Goal: Contribute content: Add original content to the website for others to see

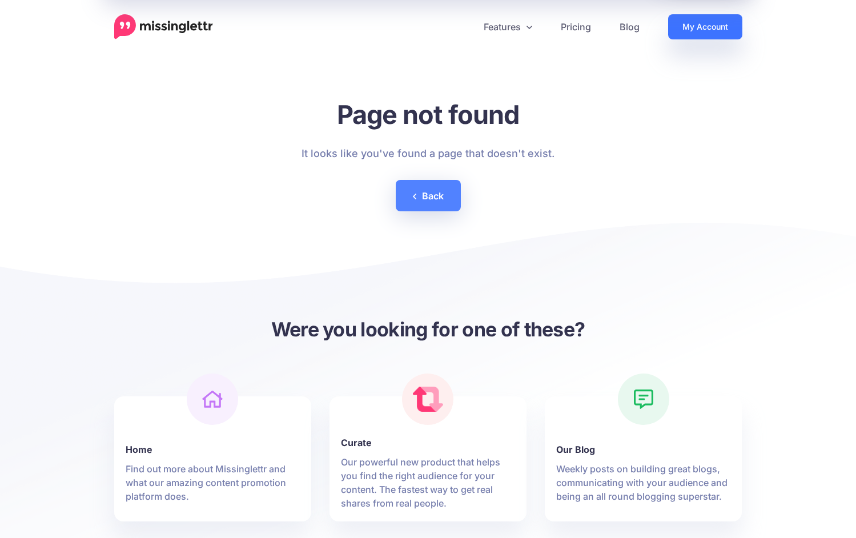
click at [698, 29] on link "My Account" at bounding box center [705, 26] width 74 height 25
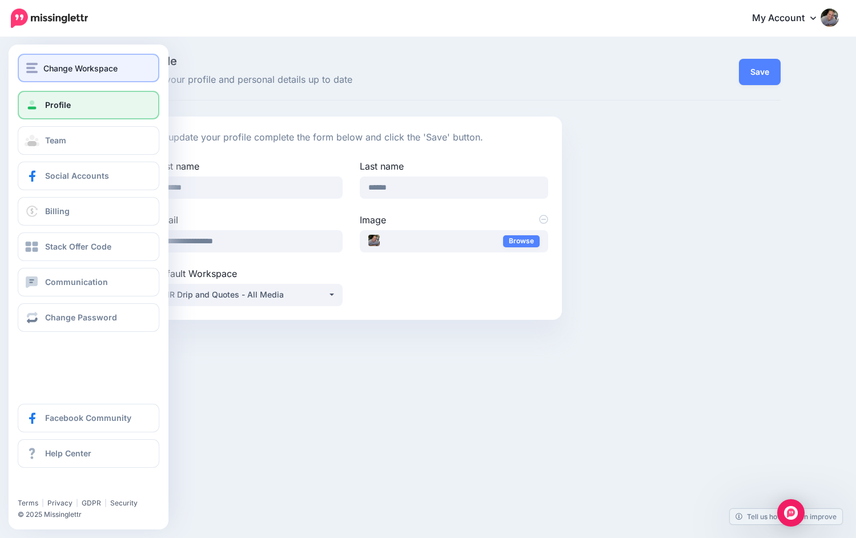
click at [71, 67] on span "Change Workspace" at bounding box center [80, 68] width 74 height 13
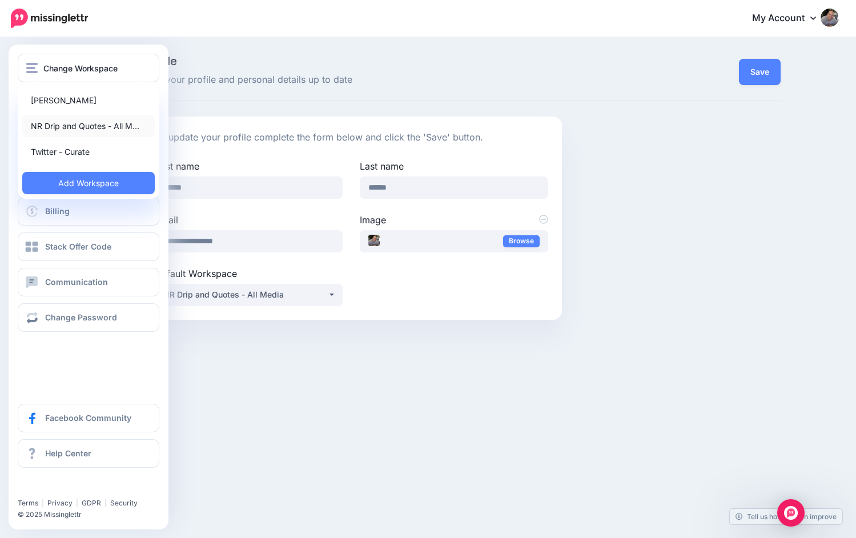
click at [78, 124] on link "NR Drip and Quotes - All M…" at bounding box center [88, 126] width 132 height 22
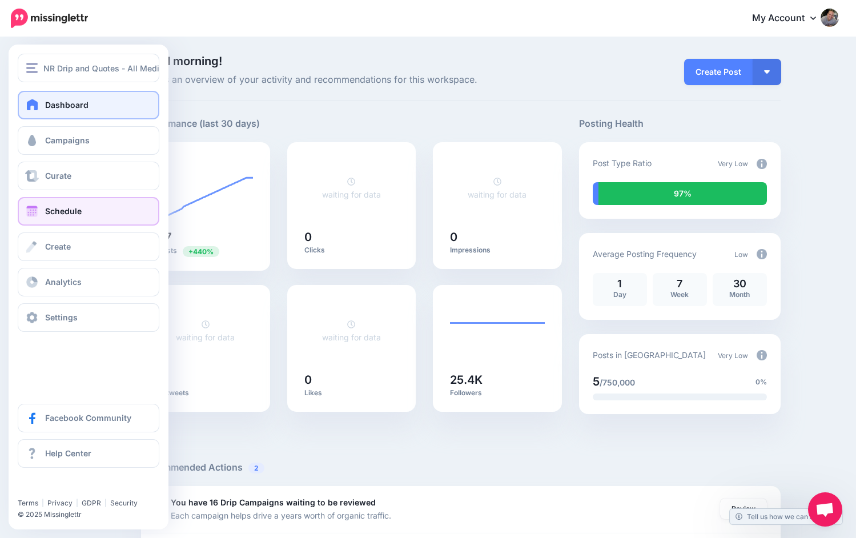
click at [80, 214] on span "Schedule" at bounding box center [63, 211] width 37 height 10
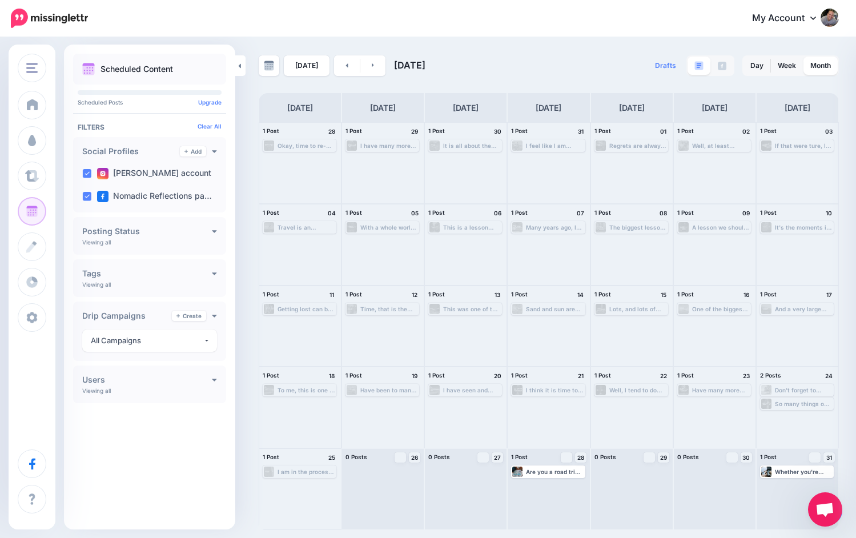
click at [827, 503] on span "Open chat" at bounding box center [824, 510] width 19 height 16
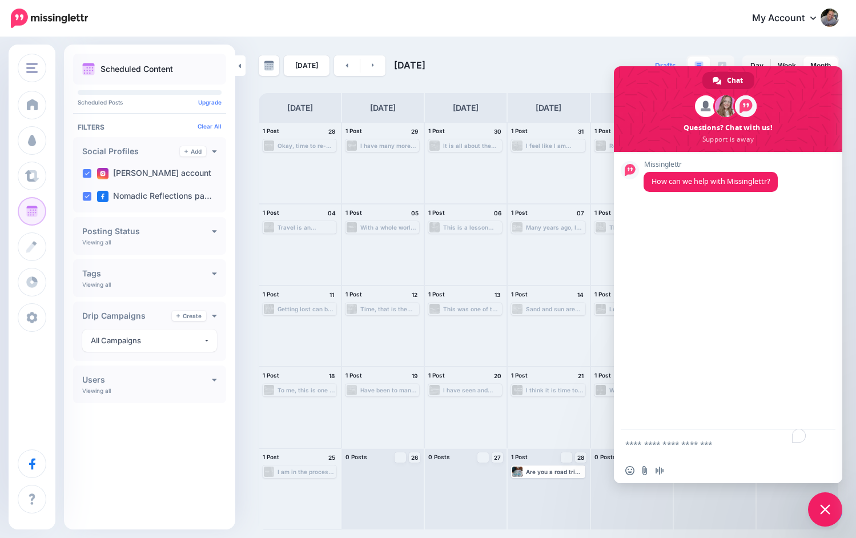
click at [822, 506] on span "Close chat" at bounding box center [825, 509] width 10 height 10
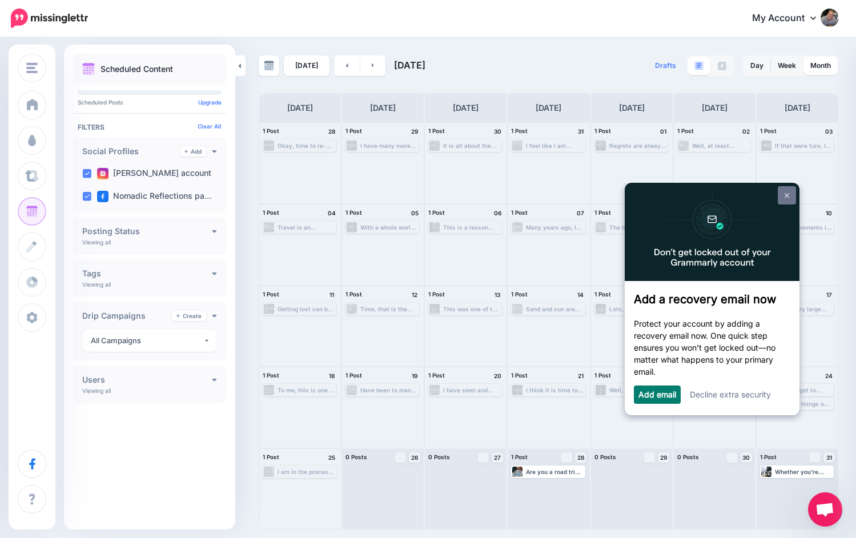
click at [786, 193] on img at bounding box center [786, 195] width 5 height 5
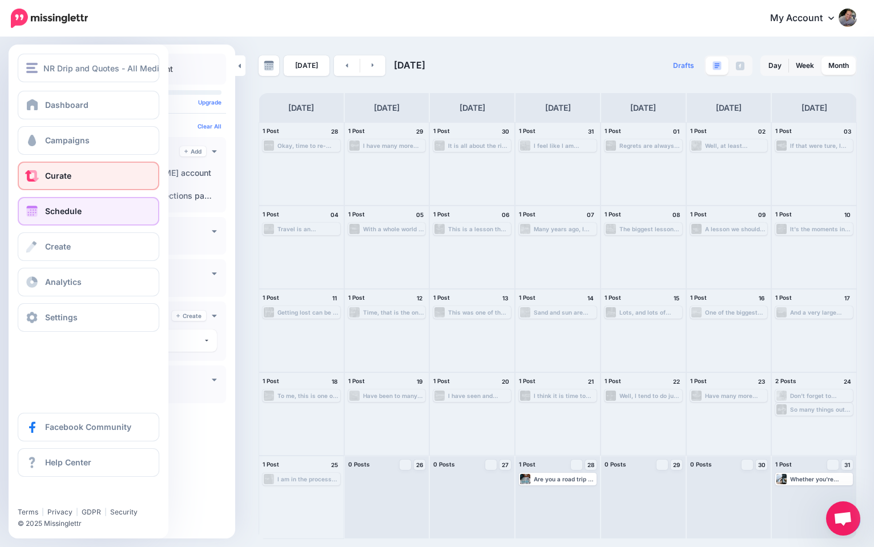
click at [66, 175] on span "Curate" at bounding box center [58, 176] width 26 height 10
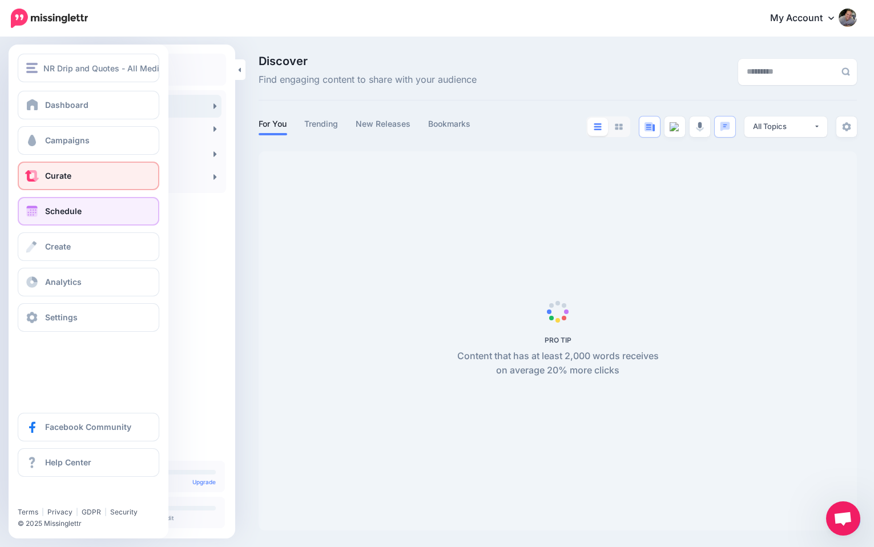
click at [38, 210] on span at bounding box center [32, 211] width 15 height 11
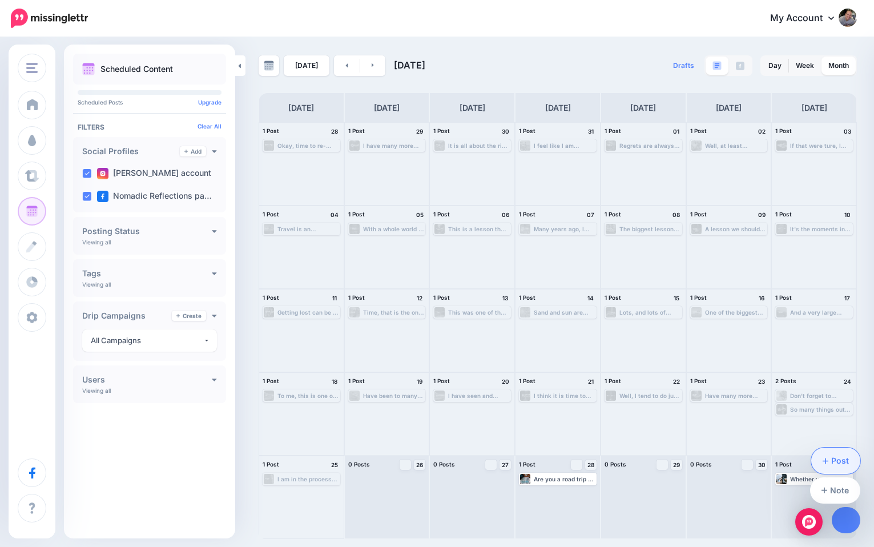
click at [841, 459] on link "Post" at bounding box center [836, 461] width 50 height 26
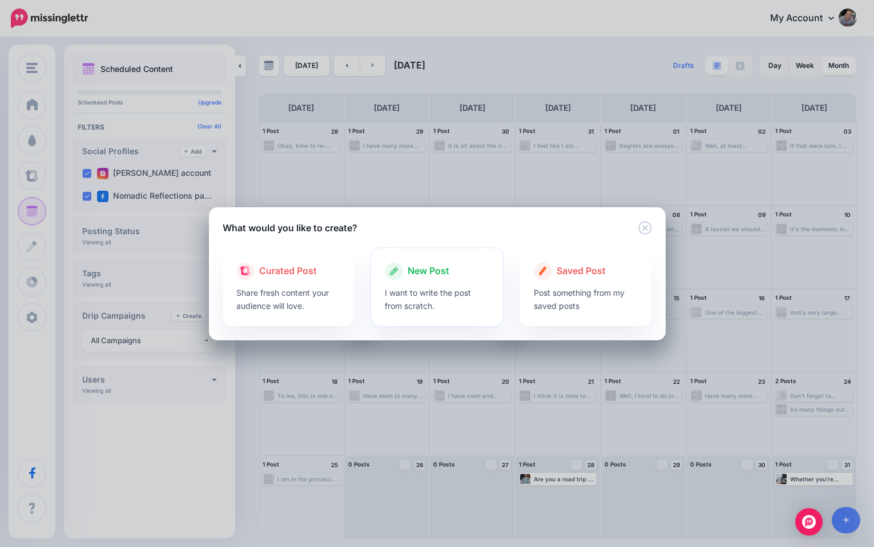
click at [434, 283] on div at bounding box center [437, 283] width 104 height 6
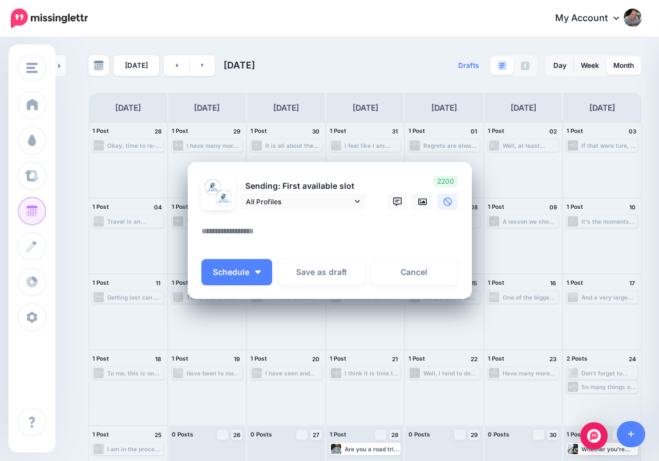
click at [359, 223] on div at bounding box center [330, 217] width 257 height 14
click at [424, 204] on icon at bounding box center [422, 202] width 9 height 7
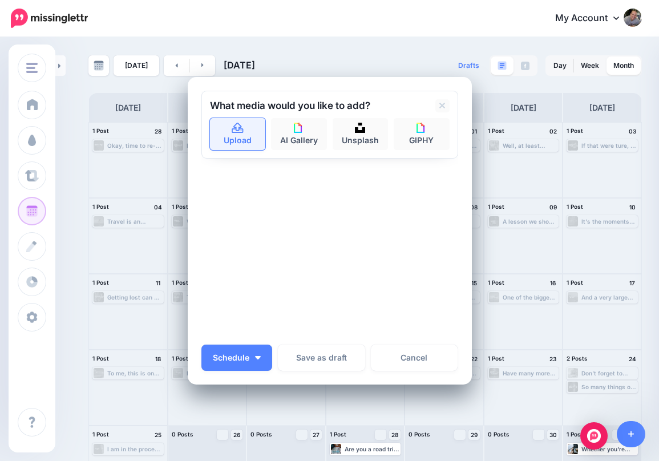
click at [242, 140] on link "Upload" at bounding box center [238, 134] width 56 height 32
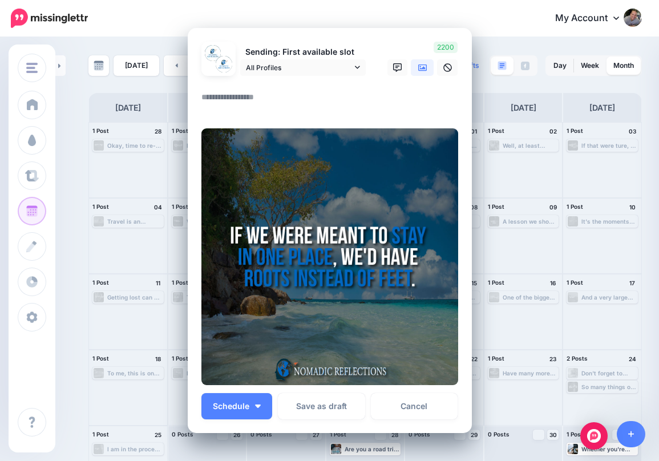
click at [377, 97] on textarea at bounding box center [333, 101] width 263 height 22
click at [333, 106] on textarea "To enrich screen reader interactions, please activate Accessibility in Grammarl…" at bounding box center [333, 101] width 263 height 22
type textarea "*"
click at [436, 95] on textarea "**********" at bounding box center [333, 101] width 263 height 22
click at [353, 98] on textarea "**********" at bounding box center [333, 101] width 263 height 22
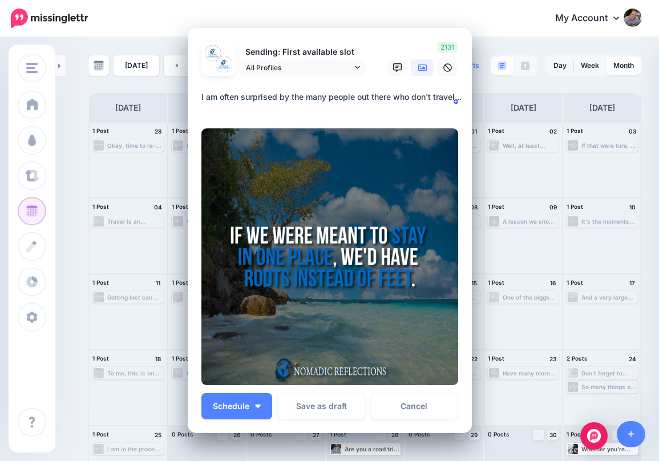
click at [353, 98] on textarea "**********" at bounding box center [333, 101] width 263 height 22
type textarea "**********"
click at [262, 402] on button "Schedule" at bounding box center [237, 406] width 71 height 26
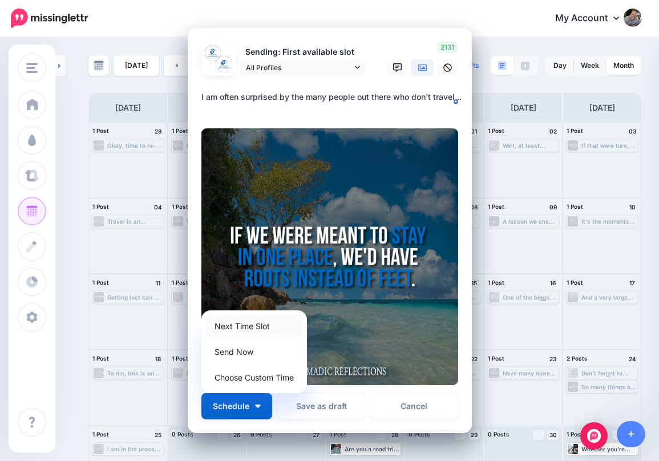
click at [268, 329] on link "Next Time Slot" at bounding box center [254, 326] width 96 height 22
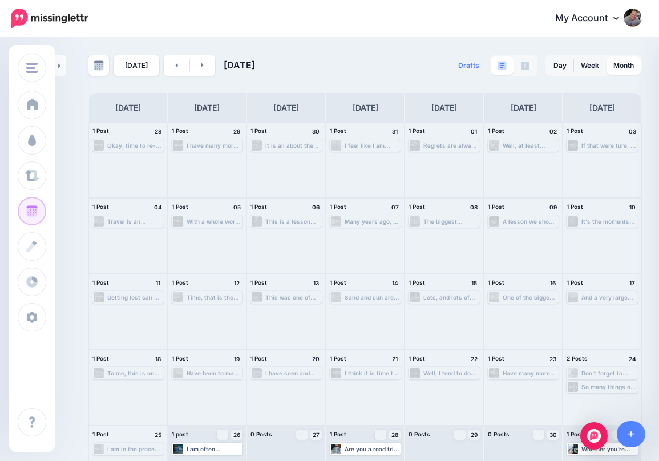
scroll to position [41, 0]
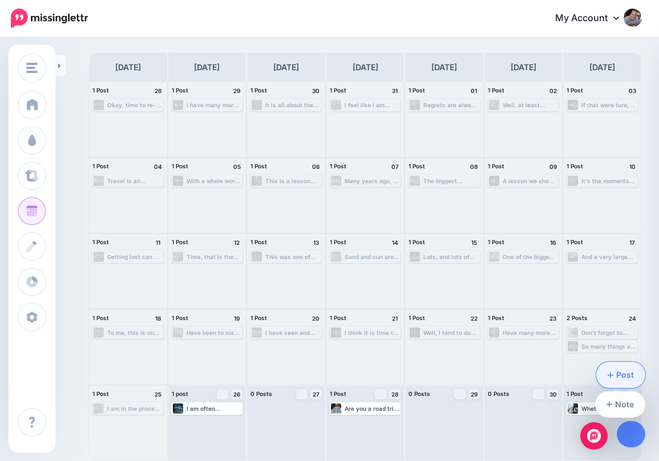
click at [626, 376] on link "Post" at bounding box center [622, 375] width 50 height 26
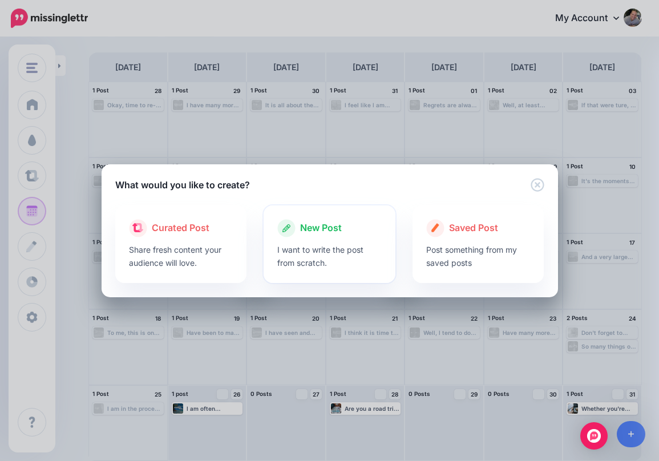
click at [338, 241] on div at bounding box center [329, 240] width 104 height 6
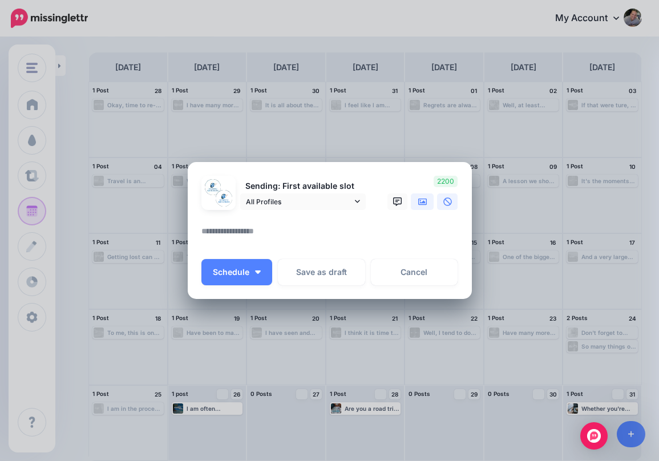
click at [425, 203] on icon at bounding box center [422, 202] width 9 height 7
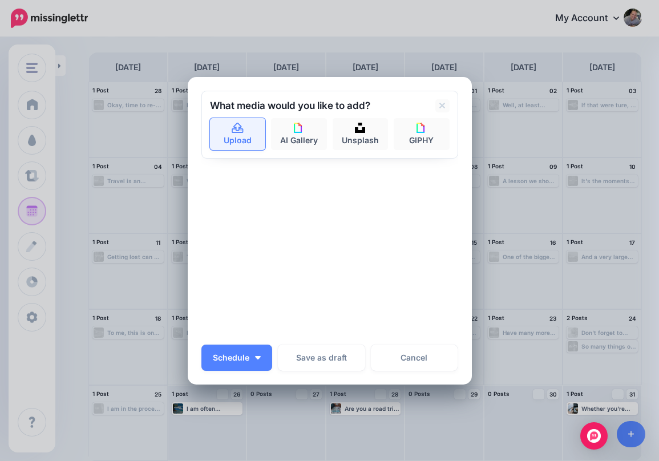
click at [226, 142] on link "Upload" at bounding box center [238, 134] width 56 height 32
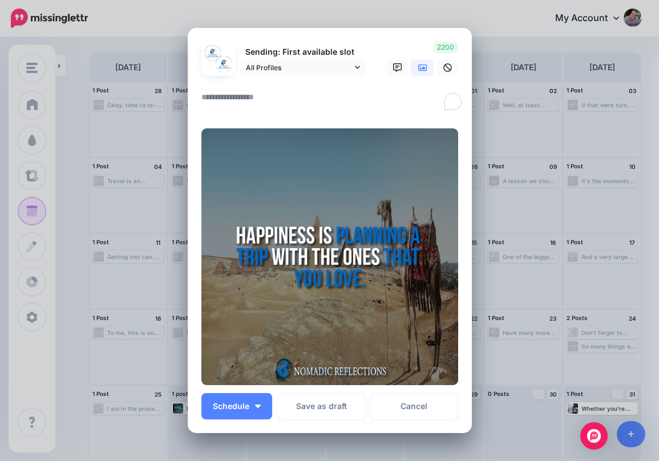
click at [217, 105] on textarea "To enrich screen reader interactions, please activate Accessibility in Grammarl…" at bounding box center [333, 101] width 263 height 22
click at [299, 100] on textarea "**********" at bounding box center [333, 101] width 263 height 22
type textarea "**********"
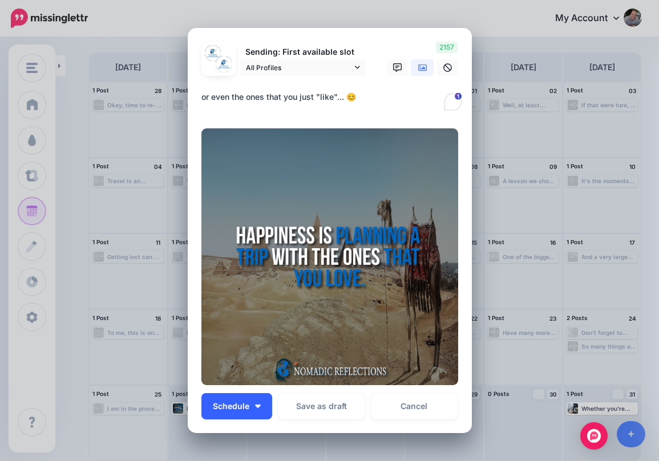
click at [247, 397] on button "Schedule" at bounding box center [237, 406] width 71 height 26
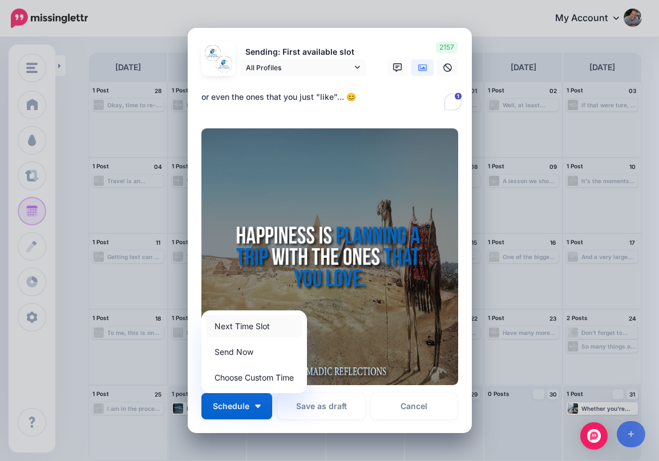
click at [259, 329] on link "Next Time Slot" at bounding box center [254, 326] width 96 height 22
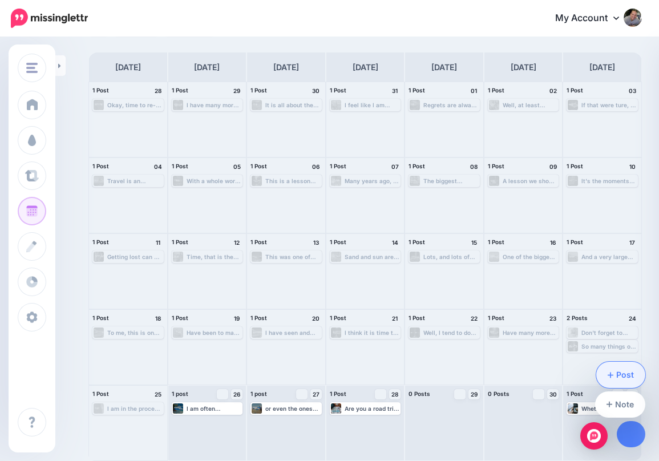
click at [624, 373] on link "Post" at bounding box center [622, 375] width 50 height 26
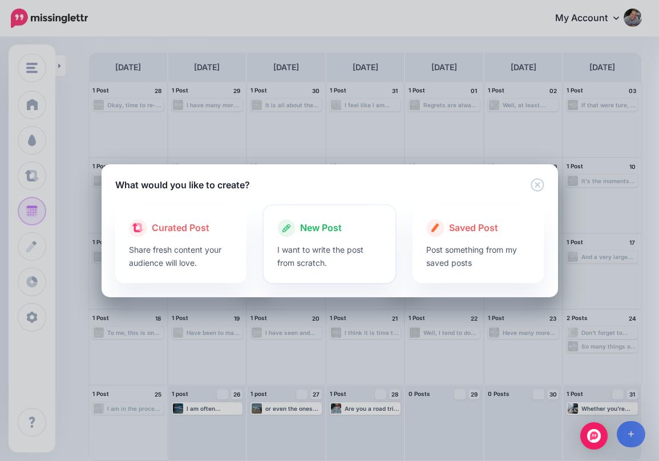
click at [323, 235] on div "New Post" at bounding box center [329, 228] width 104 height 18
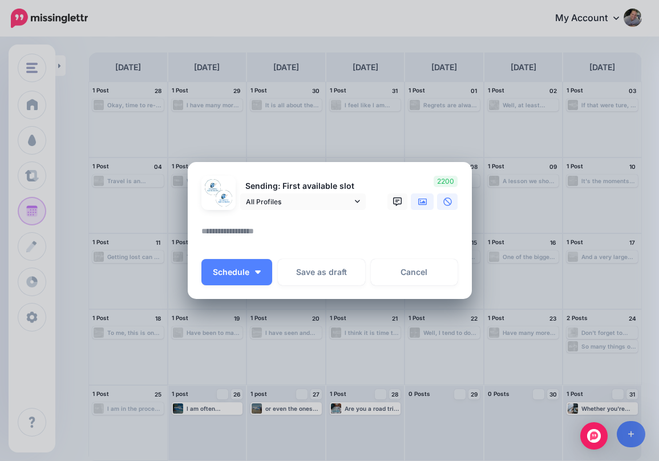
click at [426, 204] on icon at bounding box center [422, 202] width 9 height 9
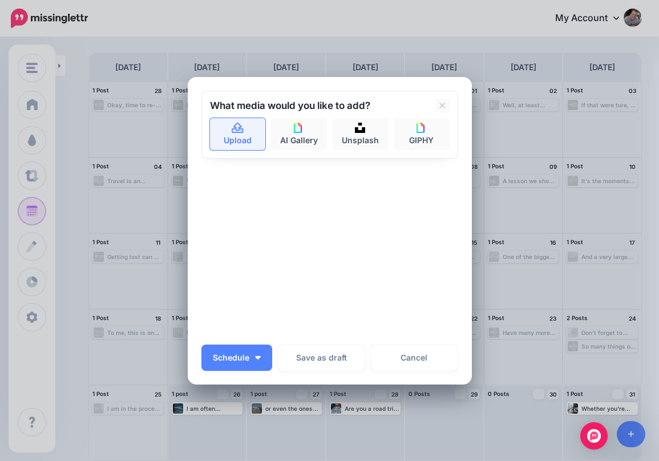
click at [229, 135] on link "Upload" at bounding box center [238, 134] width 56 height 32
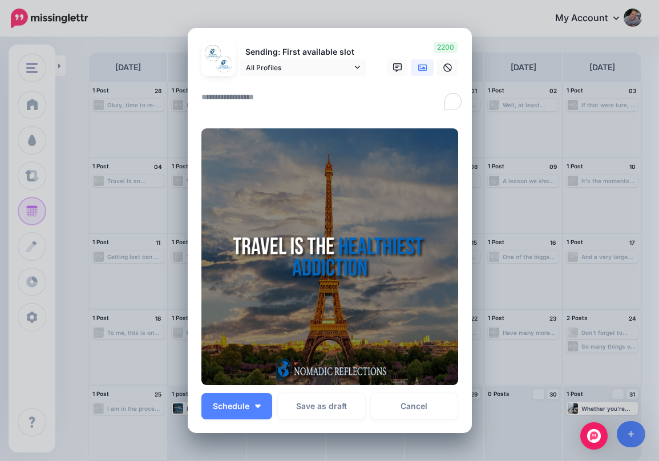
click at [285, 102] on textarea "To enrich screen reader interactions, please activate Accessibility in Grammarl…" at bounding box center [333, 101] width 263 height 22
drag, startPoint x: 411, startPoint y: 97, endPoint x: 136, endPoint y: 83, distance: 275.0
click at [136, 83] on div "Create Post Loading Sending: First available slot All Profiles" at bounding box center [329, 230] width 659 height 461
click at [266, 99] on textarea "**********" at bounding box center [333, 101] width 263 height 22
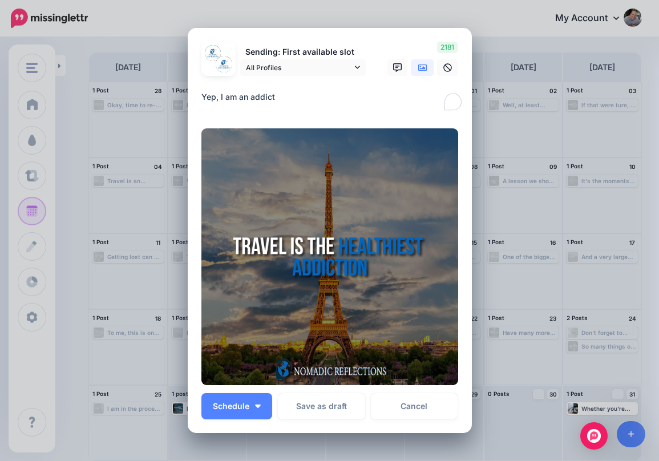
click at [285, 96] on textarea "**********" at bounding box center [333, 101] width 263 height 22
click at [269, 95] on textarea "**********" at bounding box center [333, 101] width 263 height 22
type textarea "**********"
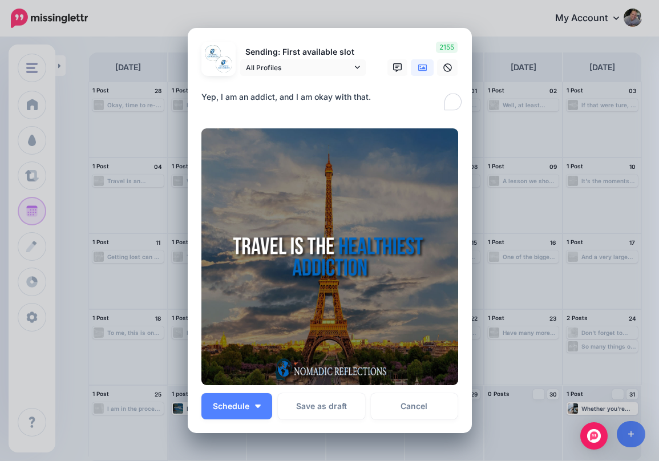
click at [315, 36] on div "Loading Sending: First available slot All Profiles" at bounding box center [330, 231] width 284 height 406
click at [244, 408] on span "Schedule" at bounding box center [231, 406] width 37 height 8
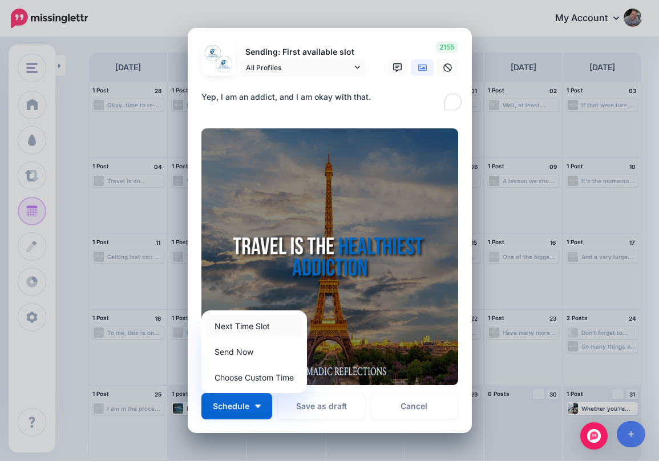
click at [265, 327] on link "Next Time Slot" at bounding box center [254, 326] width 96 height 22
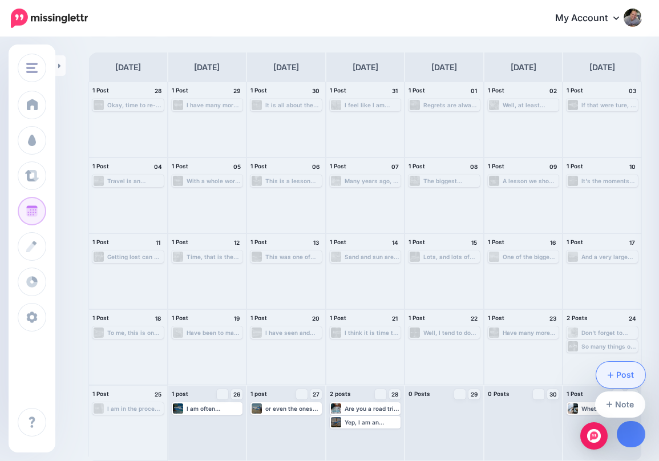
click at [628, 377] on link "Post" at bounding box center [622, 375] width 50 height 26
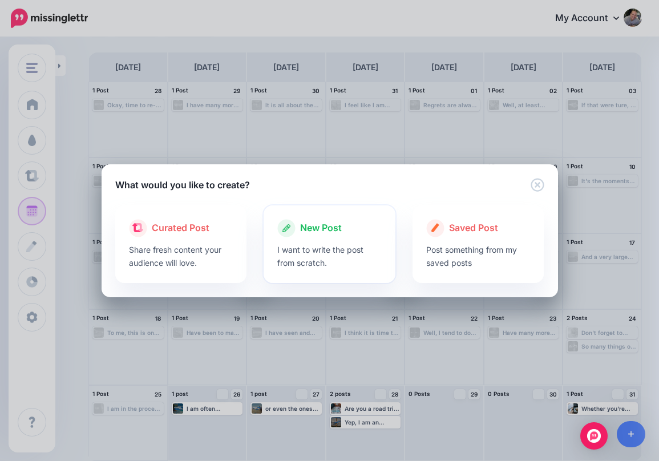
click at [316, 240] on div at bounding box center [329, 240] width 104 height 6
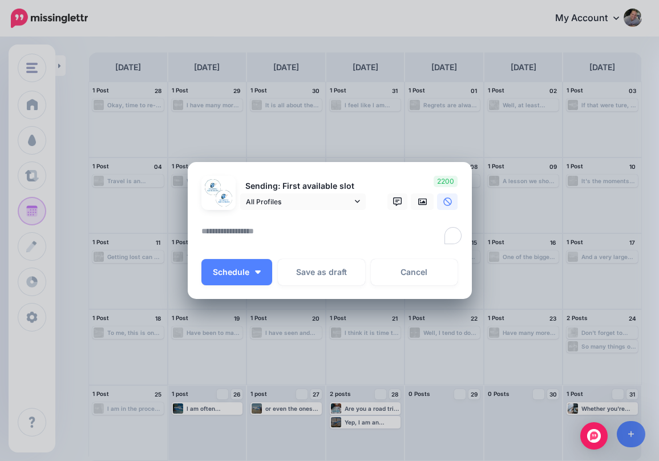
click at [316, 240] on textarea "To enrich screen reader interactions, please activate Accessibility in Grammarl…" at bounding box center [333, 235] width 263 height 22
click at [421, 203] on icon at bounding box center [422, 202] width 9 height 7
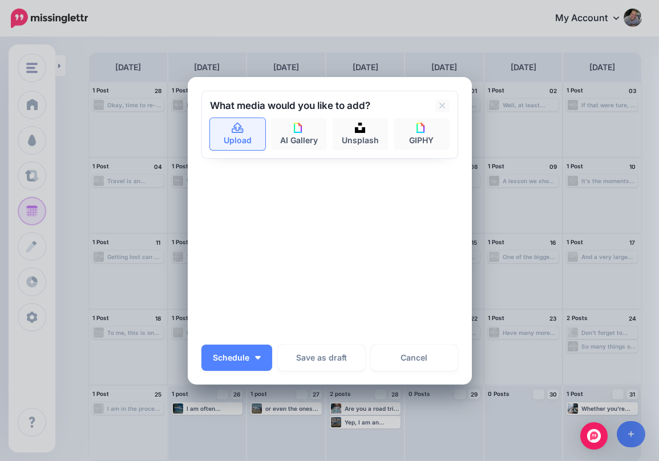
click at [244, 124] on link "Upload" at bounding box center [238, 134] width 56 height 32
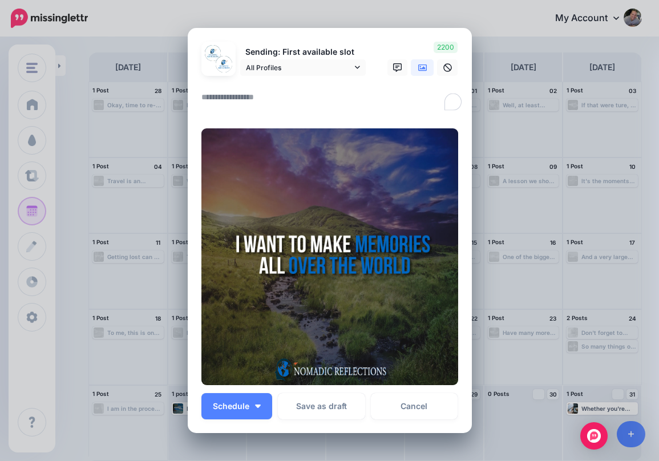
click at [260, 102] on textarea "To enrich screen reader interactions, please activate Accessibility in Grammarl…" at bounding box center [333, 101] width 263 height 22
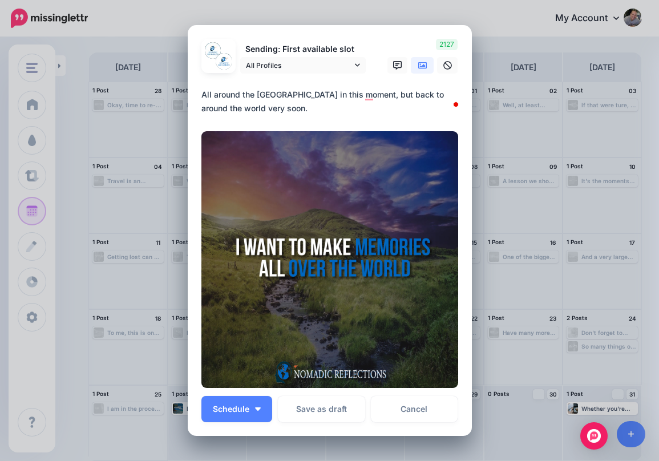
drag, startPoint x: 226, startPoint y: 108, endPoint x: 195, endPoint y: 92, distance: 34.5
click at [195, 92] on div "Loading Sending: First available slot All Profiles" at bounding box center [330, 230] width 284 height 411
drag, startPoint x: 277, startPoint y: 108, endPoint x: 184, endPoint y: 87, distance: 96.0
click at [184, 87] on div "Create Post Loading Sending: First available slot All Profiles" at bounding box center [329, 230] width 659 height 461
type textarea "**********"
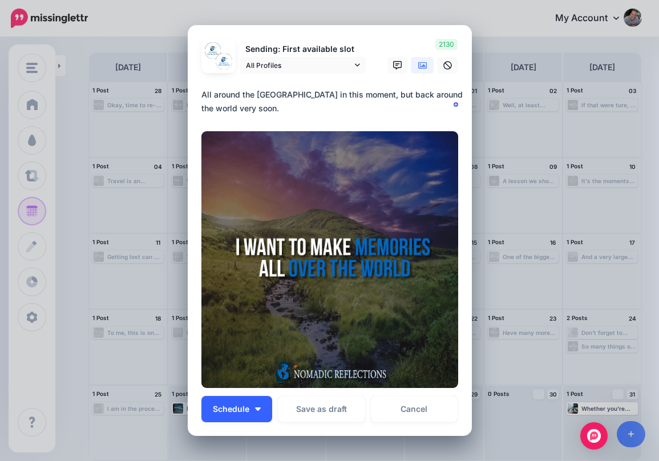
click at [247, 410] on span "Schedule" at bounding box center [231, 409] width 37 height 8
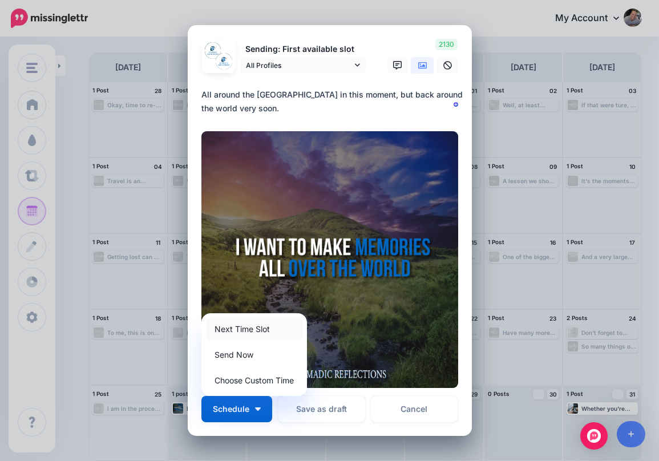
click at [264, 327] on link "Next Time Slot" at bounding box center [254, 329] width 96 height 22
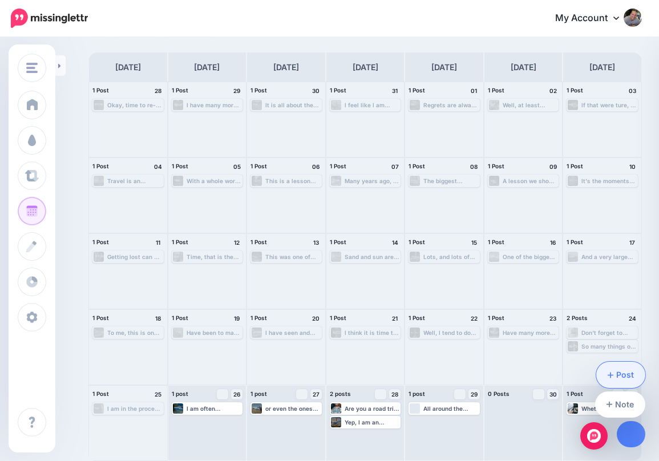
click at [629, 374] on link "Post" at bounding box center [622, 375] width 50 height 26
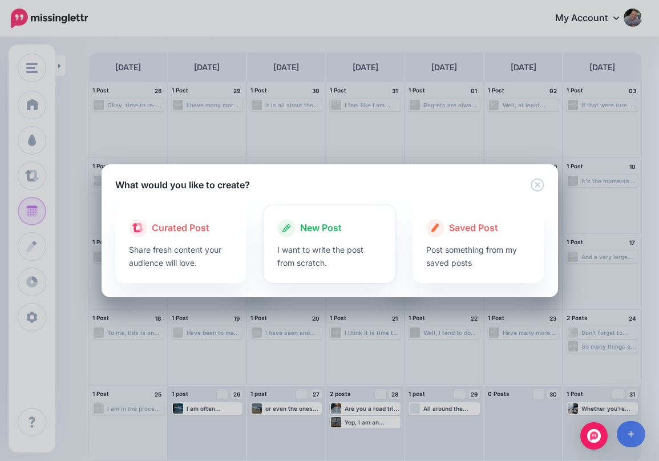
click at [328, 237] on div at bounding box center [329, 240] width 104 height 6
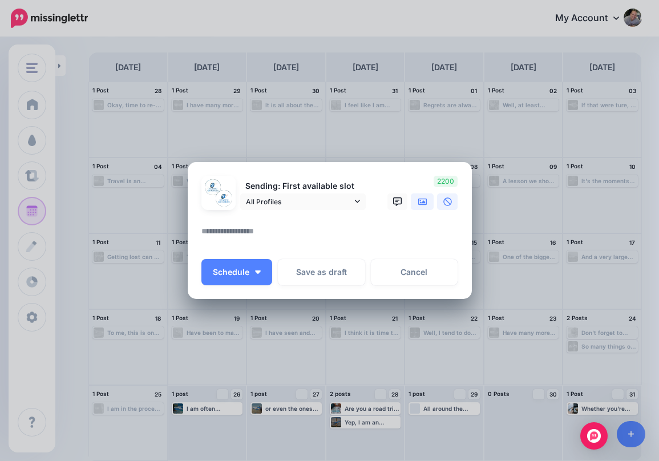
click at [421, 201] on icon at bounding box center [422, 202] width 9 height 9
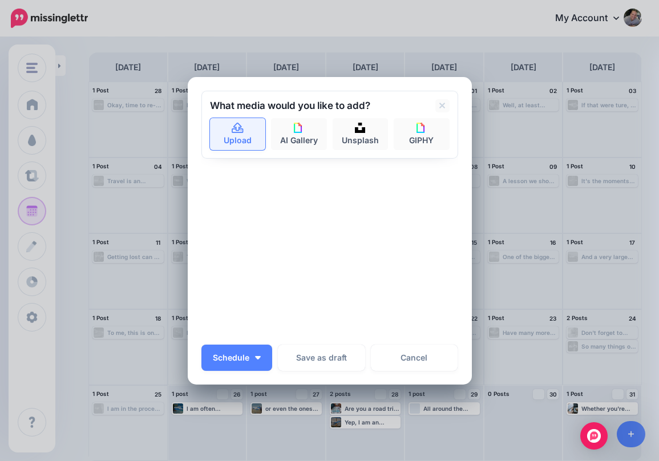
click at [257, 128] on link "Upload" at bounding box center [238, 134] width 56 height 32
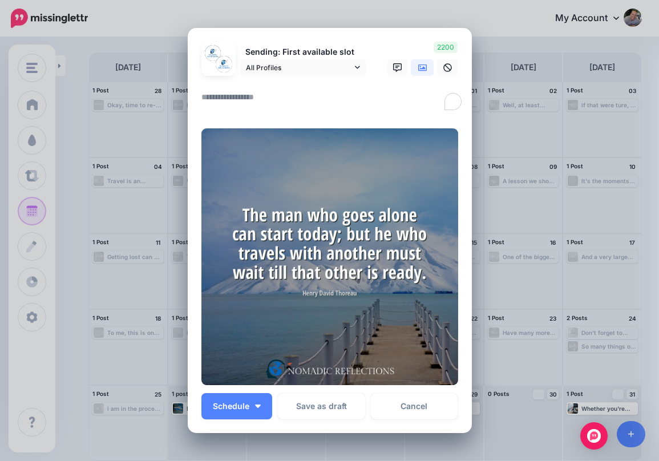
click at [230, 102] on textarea "To enrich screen reader interactions, please activate Accessibility in Grammarl…" at bounding box center [333, 101] width 263 height 22
type textarea "*"
drag, startPoint x: 269, startPoint y: 106, endPoint x: 223, endPoint y: 82, distance: 51.3
click at [223, 82] on form "Sending: First available slot All Profiles Nomadic Reflections page" at bounding box center [330, 214] width 257 height 344
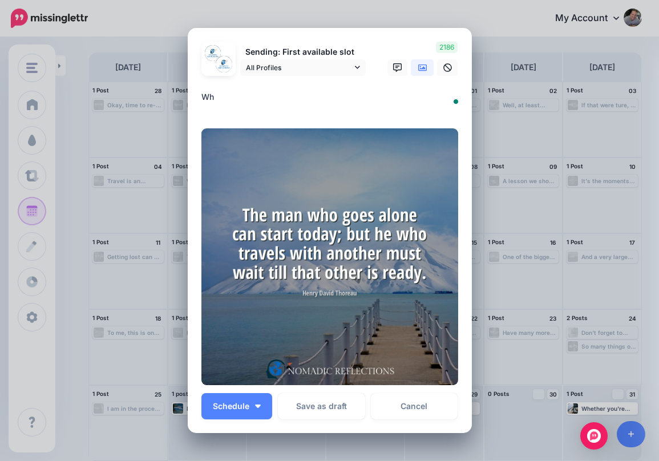
type textarea "*"
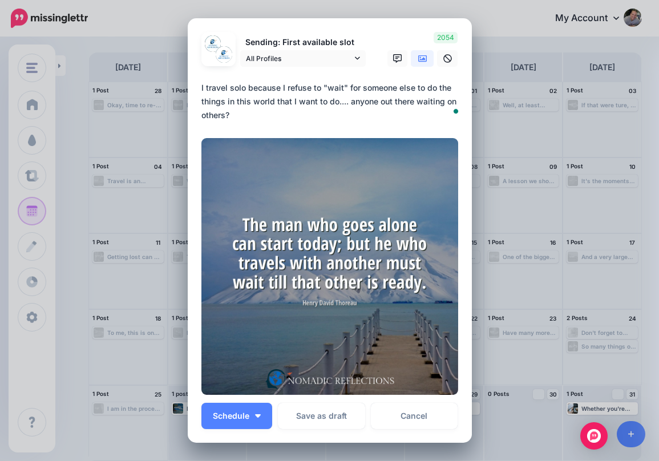
drag, startPoint x: 247, startPoint y: 116, endPoint x: 195, endPoint y: 87, distance: 59.6
click at [195, 87] on div "Loading Sending: First available slot All Profiles" at bounding box center [330, 230] width 284 height 425
type textarea "**********"
click at [246, 417] on span "Schedule" at bounding box center [231, 416] width 37 height 8
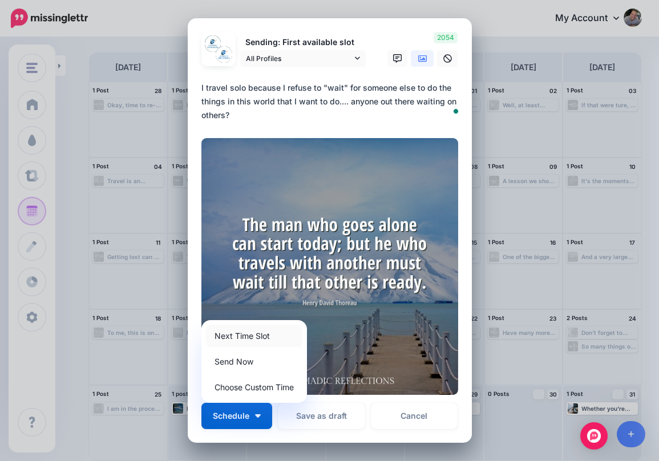
click at [263, 334] on link "Next Time Slot" at bounding box center [254, 336] width 96 height 22
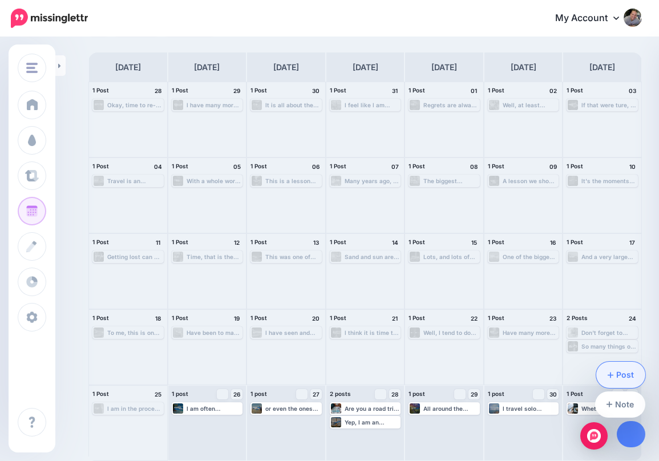
click at [621, 374] on link "Post" at bounding box center [622, 375] width 50 height 26
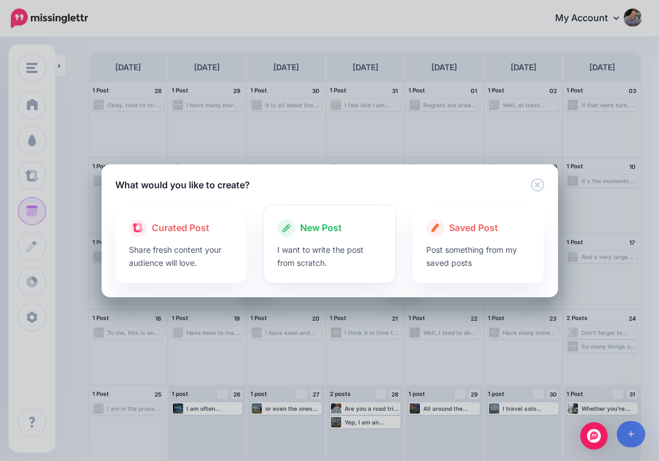
click at [343, 246] on p "I want to write the post from scratch." at bounding box center [329, 256] width 104 height 26
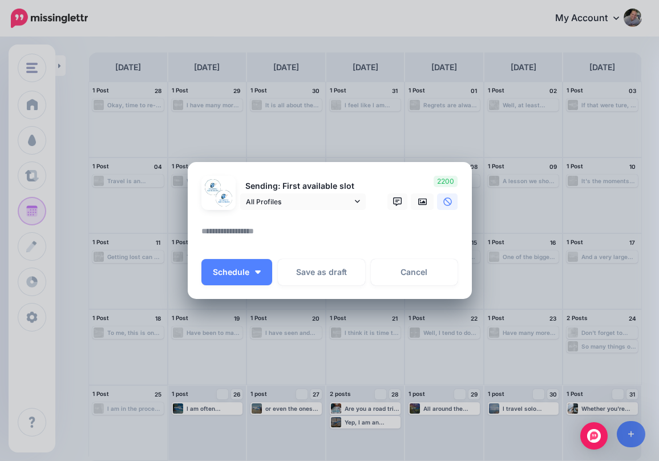
click at [340, 243] on textarea at bounding box center [333, 235] width 263 height 22
click at [423, 206] on icon at bounding box center [422, 202] width 9 height 9
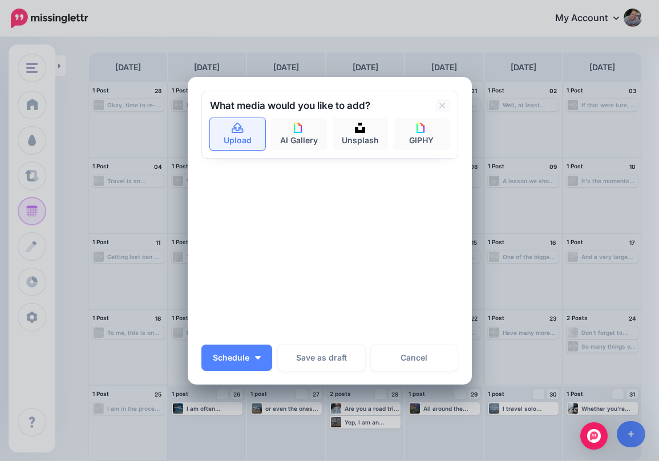
click at [235, 132] on icon at bounding box center [237, 127] width 11 height 10
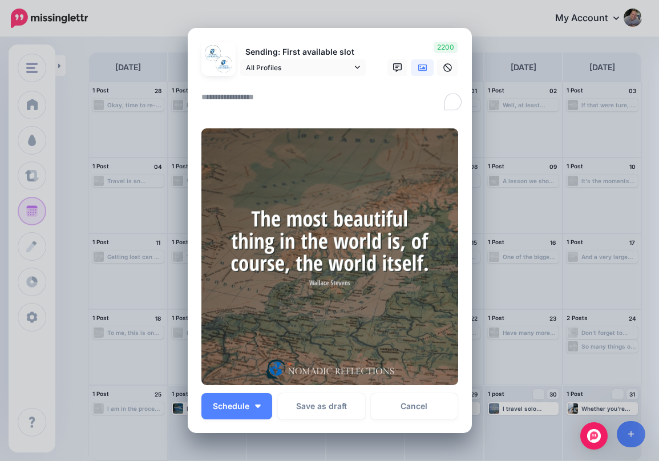
click at [307, 107] on textarea "To enrich screen reader interactions, please activate Accessibility in Grammarl…" at bounding box center [333, 101] width 263 height 22
drag, startPoint x: 429, startPoint y: 94, endPoint x: 407, endPoint y: 67, distance: 34.9
click at [407, 67] on form "Sending: First available slot All Profiles Nomadic Reflections page" at bounding box center [330, 214] width 257 height 344
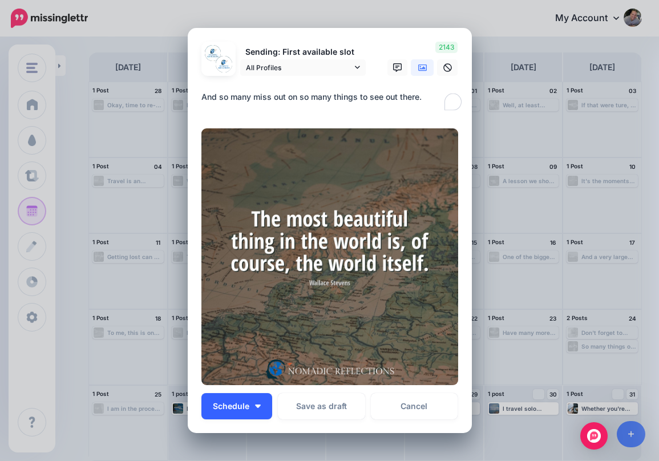
type textarea "**********"
click at [229, 406] on span "Schedule" at bounding box center [231, 406] width 37 height 8
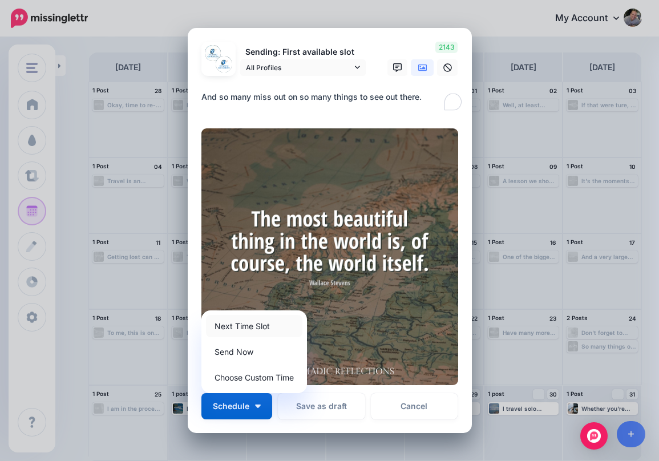
click at [260, 327] on link "Next Time Slot" at bounding box center [254, 326] width 96 height 22
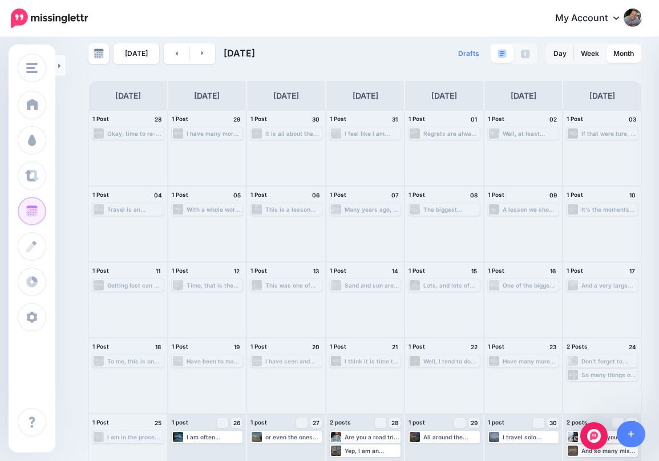
scroll to position [0, 0]
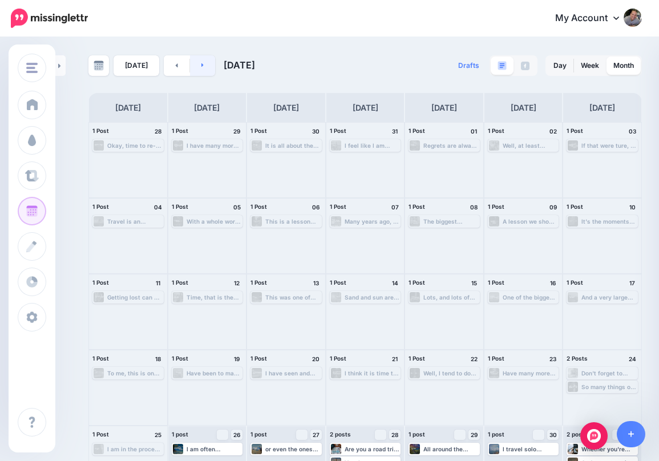
click at [202, 66] on icon at bounding box center [203, 65] width 2 height 4
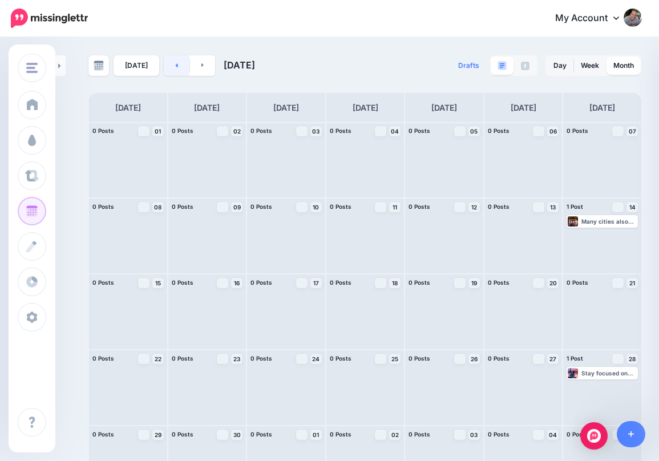
click at [172, 71] on link at bounding box center [177, 65] width 26 height 21
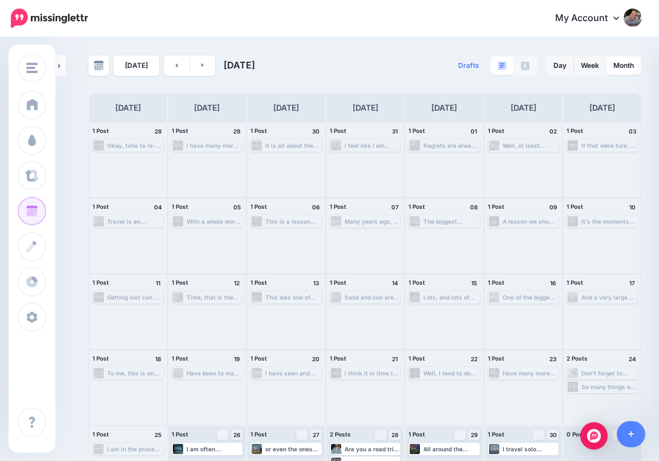
scroll to position [41, 0]
click at [204, 66] on link at bounding box center [203, 65] width 26 height 21
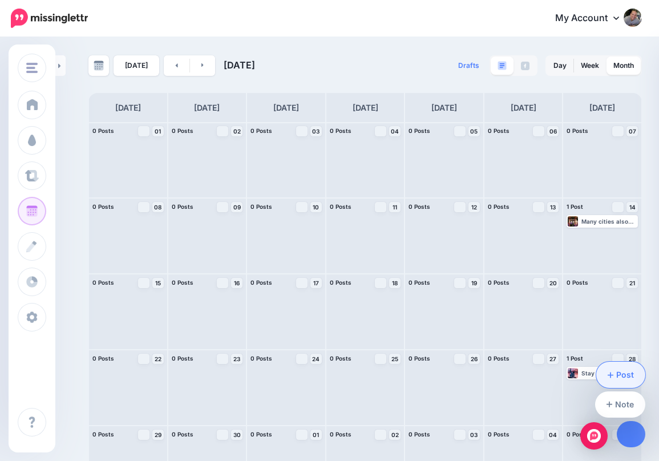
click at [625, 373] on link "Post" at bounding box center [622, 375] width 50 height 26
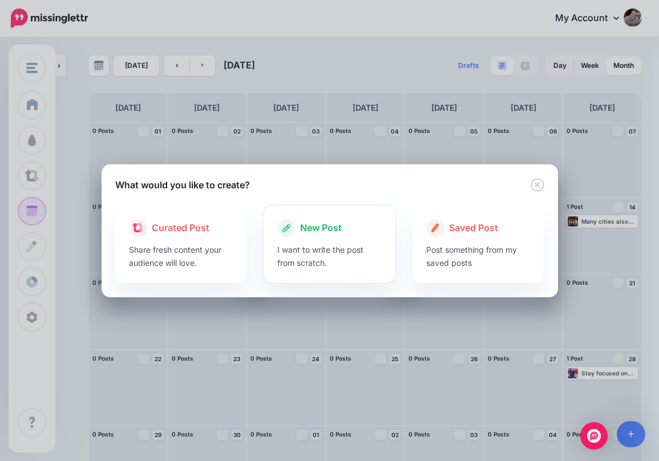
click at [331, 237] on div at bounding box center [329, 240] width 104 height 6
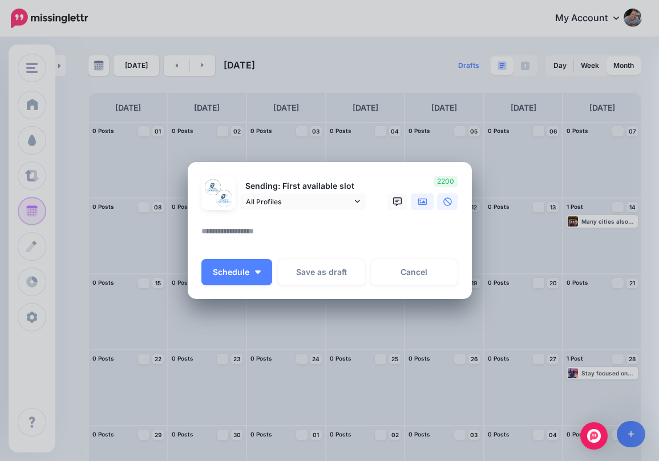
click at [425, 204] on icon at bounding box center [422, 202] width 9 height 9
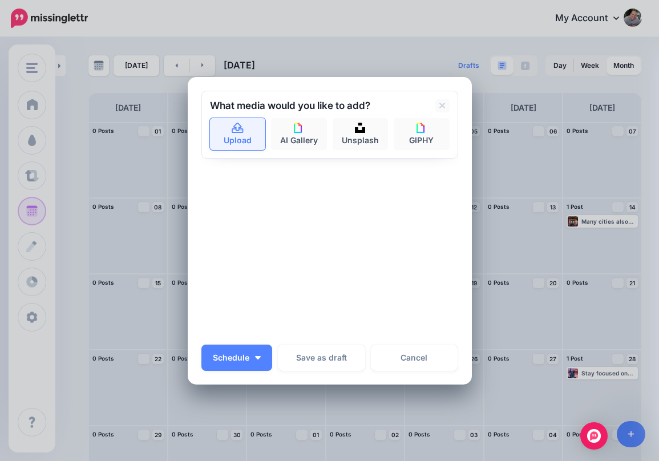
click at [216, 134] on link "Upload" at bounding box center [238, 134] width 56 height 32
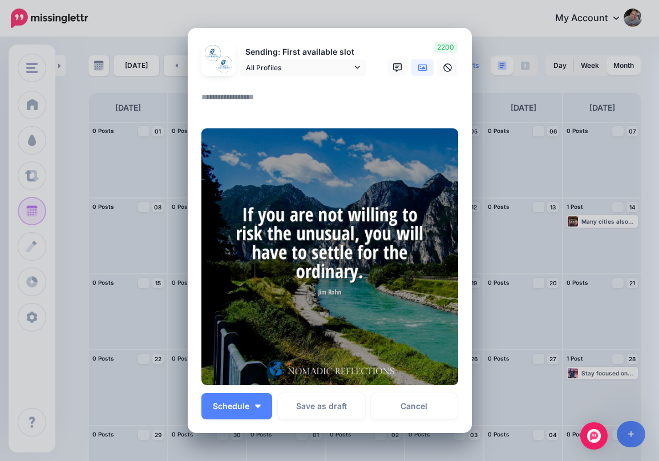
click at [278, 92] on textarea at bounding box center [333, 101] width 263 height 22
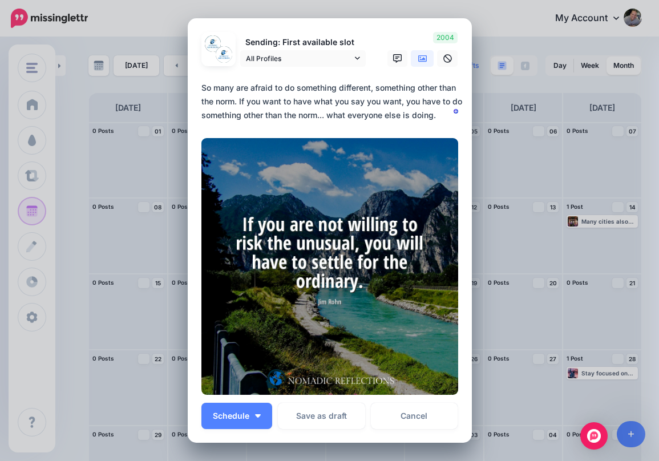
click at [279, 101] on textarea "**********" at bounding box center [333, 101] width 263 height 41
type textarea "**********"
click at [239, 422] on button "Schedule" at bounding box center [237, 416] width 71 height 26
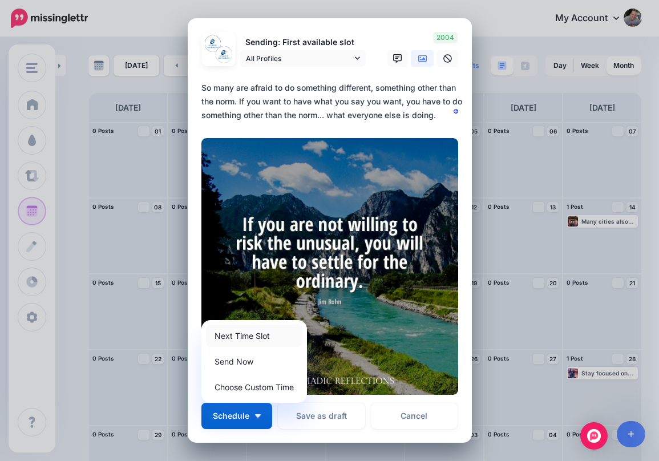
click at [273, 335] on link "Next Time Slot" at bounding box center [254, 336] width 96 height 22
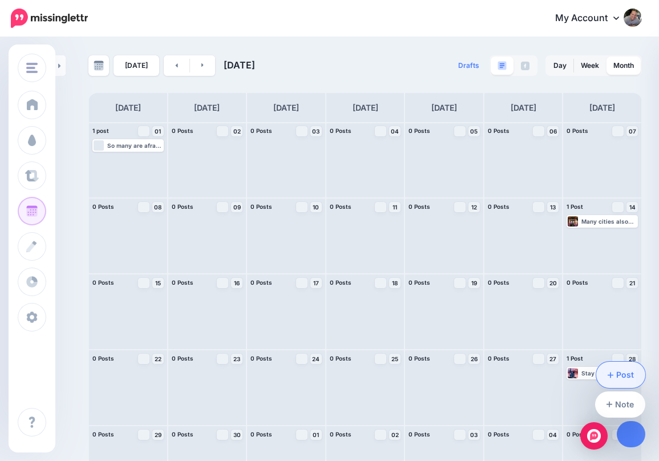
click at [634, 374] on link "Post" at bounding box center [622, 375] width 50 height 26
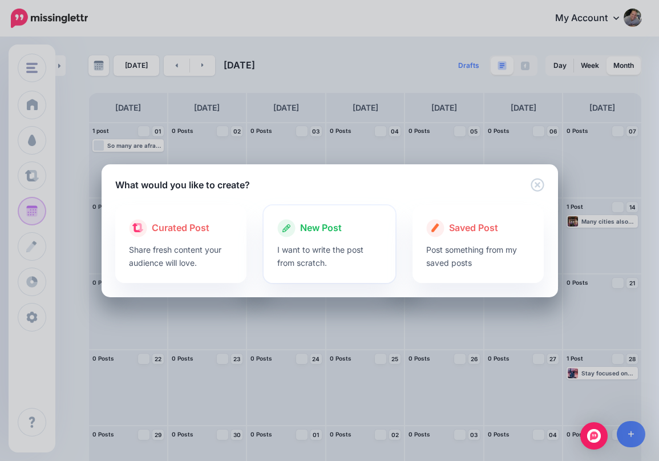
click at [325, 263] on p "I want to write the post from scratch." at bounding box center [329, 256] width 104 height 26
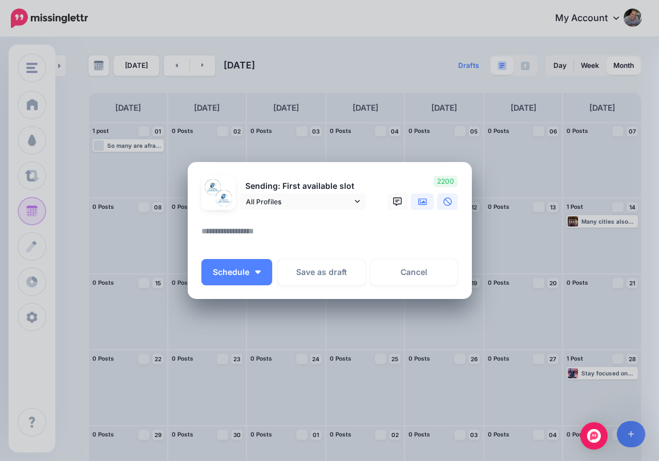
click at [422, 202] on icon at bounding box center [422, 202] width 9 height 7
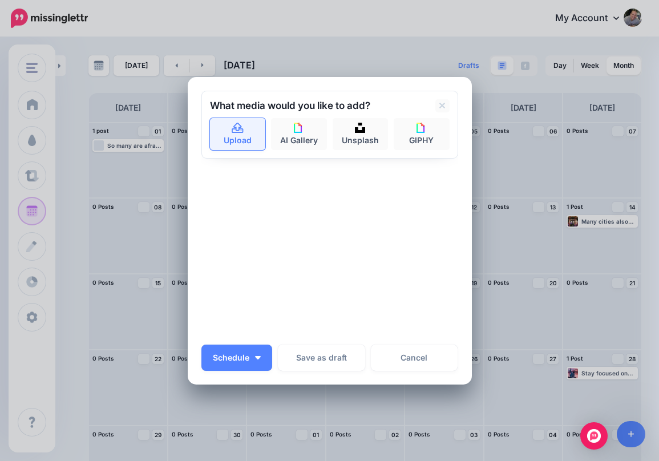
click at [244, 138] on link "Upload" at bounding box center [238, 134] width 56 height 32
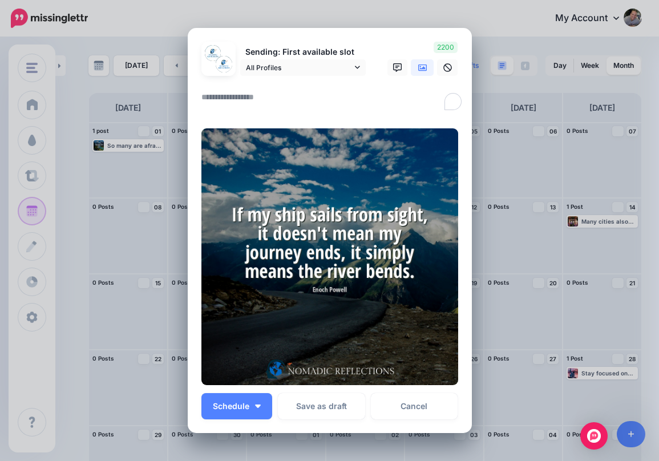
click at [249, 102] on textarea "To enrich screen reader interactions, please activate Accessibility in Grammarl…" at bounding box center [333, 101] width 263 height 22
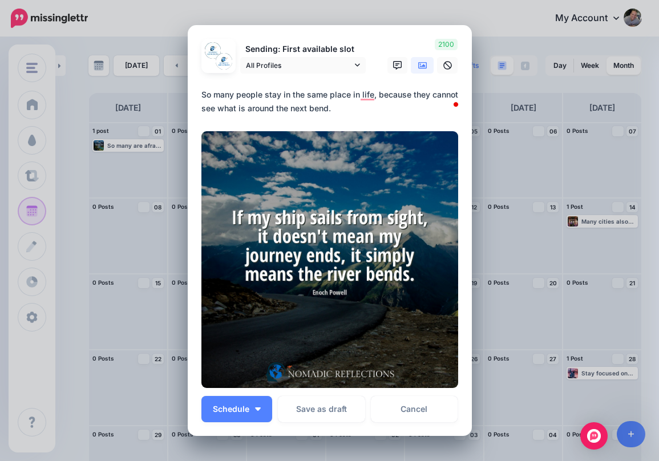
click at [336, 110] on textarea "**********" at bounding box center [333, 101] width 263 height 27
click at [348, 107] on textarea "**********" at bounding box center [333, 101] width 263 height 27
click at [311, 106] on textarea "**********" at bounding box center [333, 101] width 263 height 27
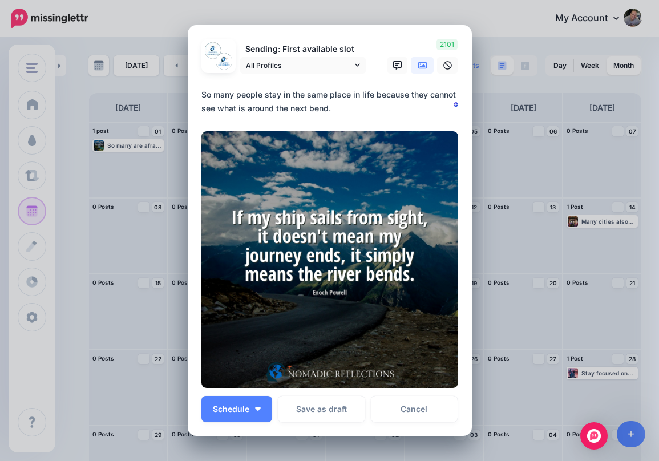
click at [338, 111] on textarea "**********" at bounding box center [333, 101] width 263 height 27
drag, startPoint x: 343, startPoint y: 108, endPoint x: 206, endPoint y: 83, distance: 138.7
click at [206, 83] on form "Sending: First available slot All Profiles Nomadic Reflections page" at bounding box center [330, 213] width 257 height 349
click at [307, 101] on textarea "**********" at bounding box center [333, 101] width 263 height 27
drag, startPoint x: 345, startPoint y: 105, endPoint x: 255, endPoint y: 80, distance: 93.5
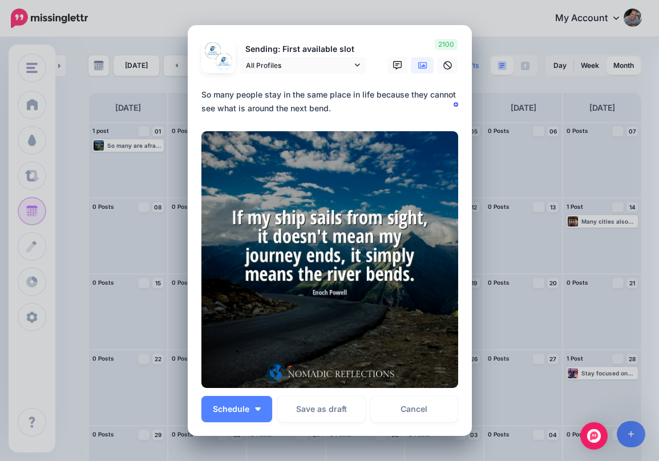
click at [255, 80] on form "Sending: First available slot All Profiles Nomadic Reflections page" at bounding box center [330, 213] width 257 height 349
type textarea "**********"
click at [259, 410] on img "button" at bounding box center [258, 409] width 6 height 3
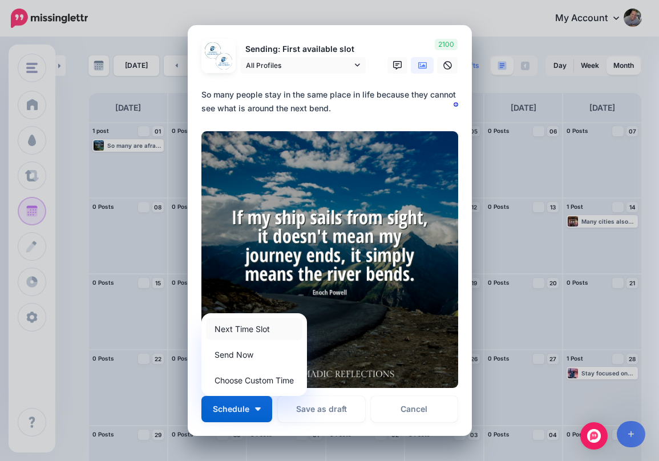
click at [274, 329] on link "Next Time Slot" at bounding box center [254, 329] width 96 height 22
